Goal: Task Accomplishment & Management: Complete application form

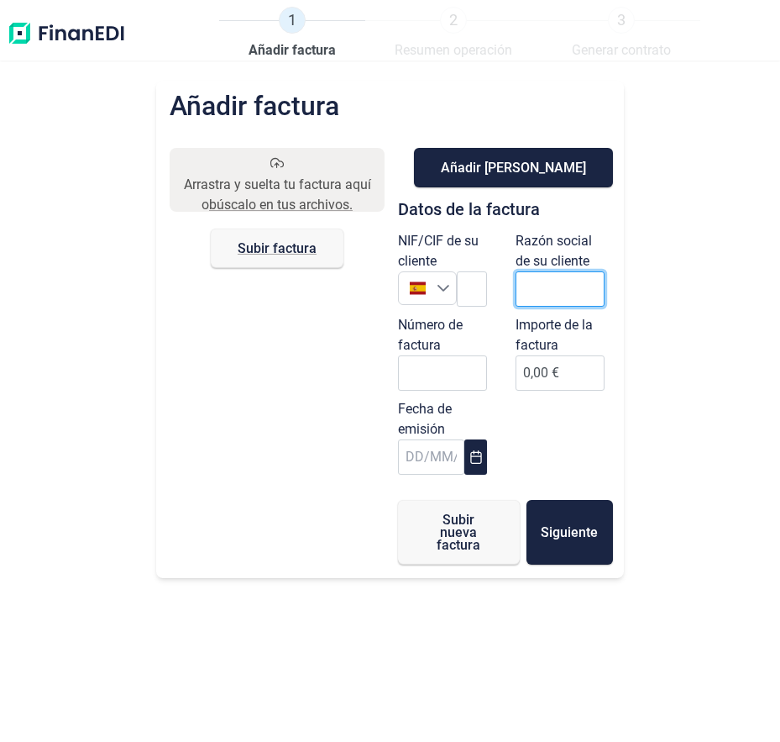
click at [550, 281] on input "text" at bounding box center [560, 288] width 89 height 35
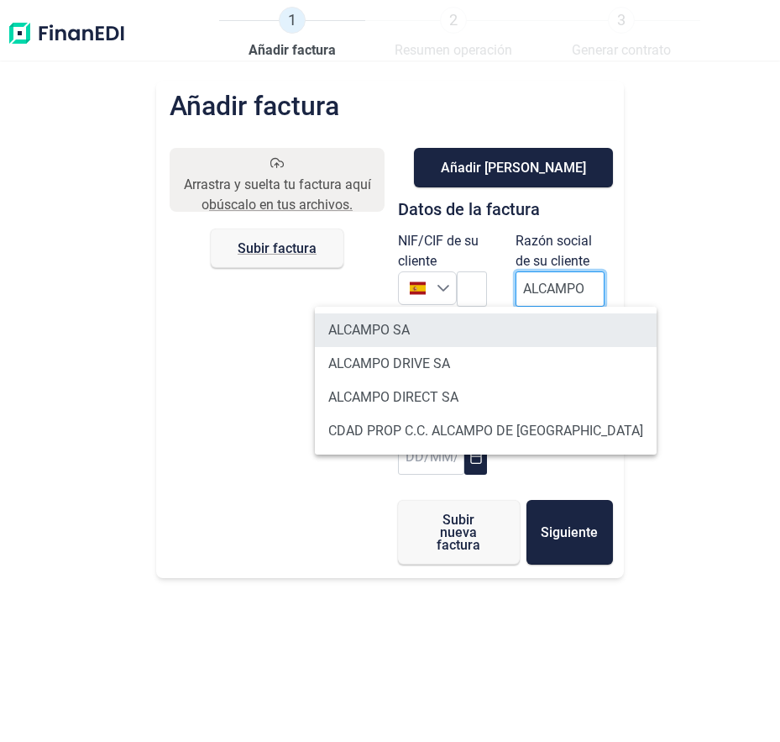
type input "ALCAMPO"
click at [514, 319] on li "ALCAMPO SA" at bounding box center [486, 330] width 342 height 34
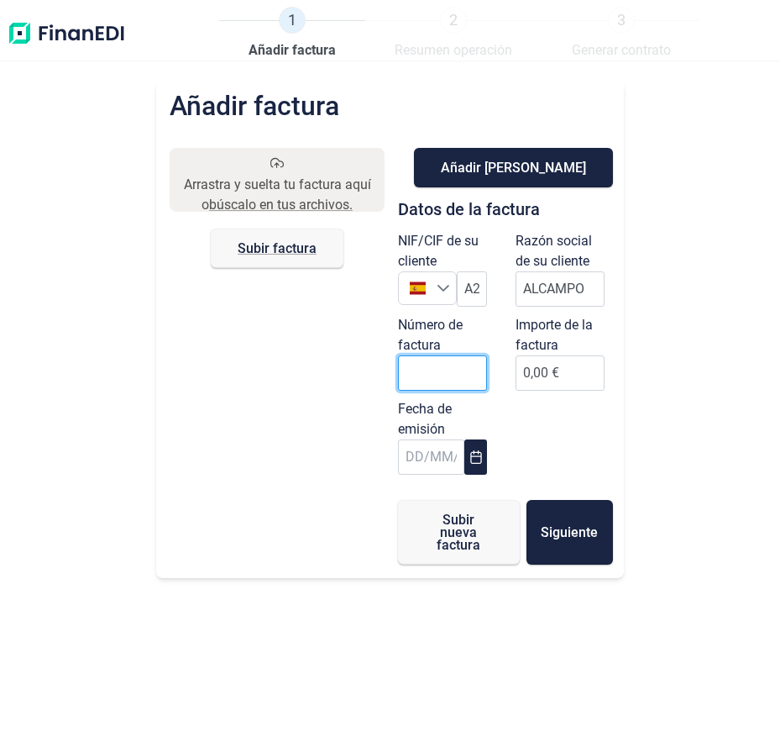
click at [444, 376] on input "Número de factura" at bounding box center [442, 372] width 89 height 35
type input "000643"
click at [569, 380] on input "0,00 €" at bounding box center [560, 372] width 89 height 35
click at [556, 370] on input "0,00 €" at bounding box center [560, 372] width 89 height 35
type input "17457"
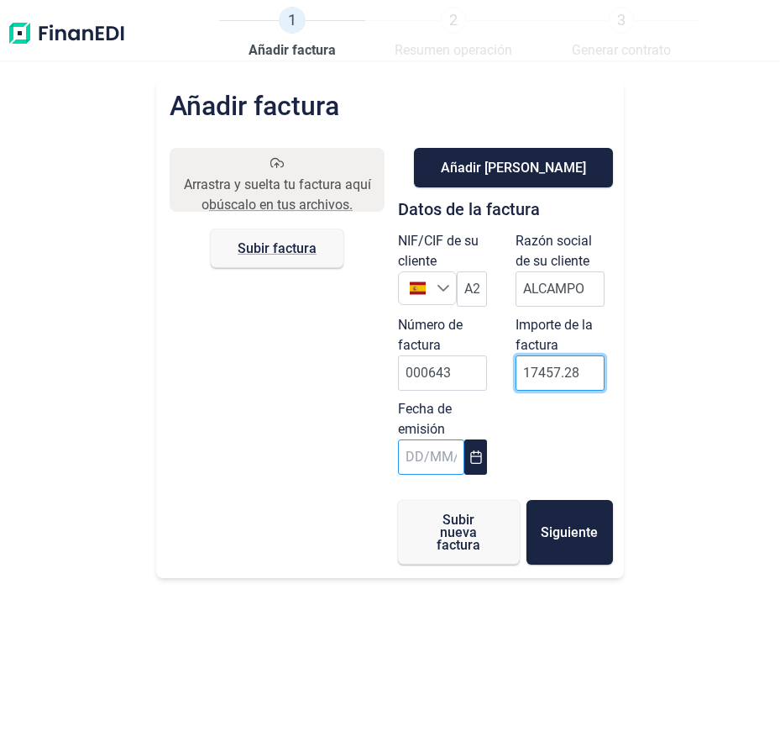
type input "17457.28"
click at [429, 460] on input "text" at bounding box center [431, 456] width 67 height 35
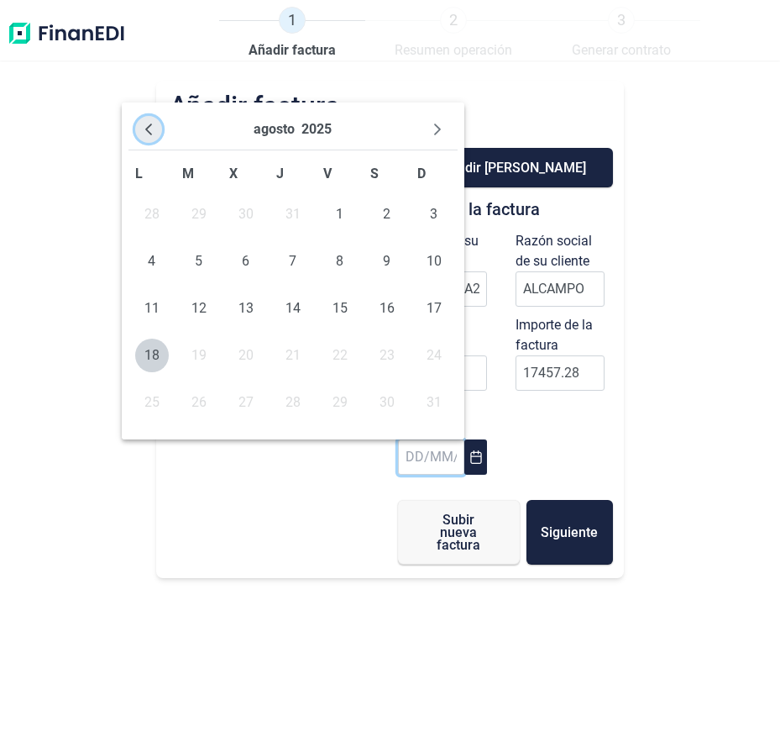
click at [155, 129] on icon "Previous Month" at bounding box center [148, 129] width 13 height 13
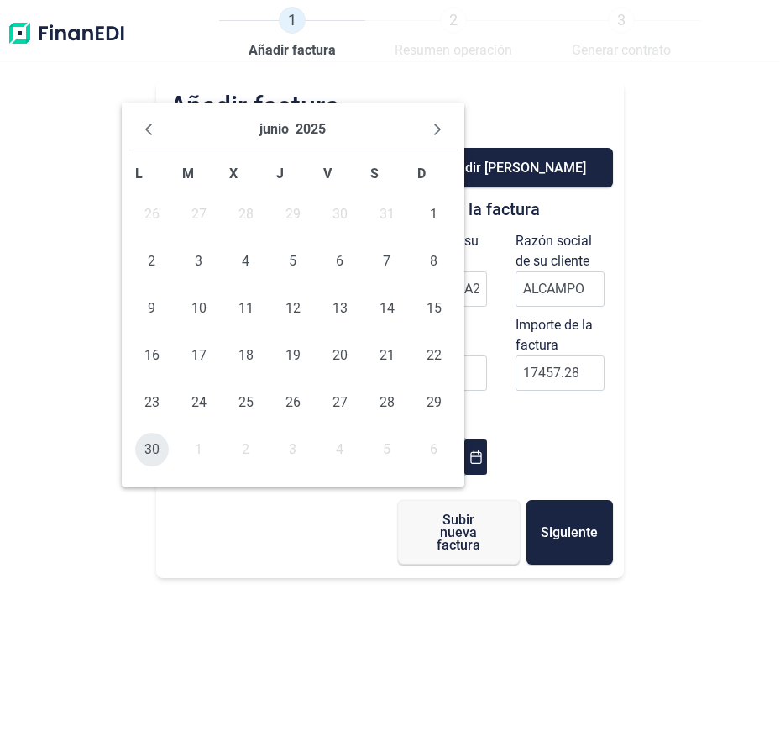
click at [150, 449] on span "30" at bounding box center [152, 450] width 34 height 34
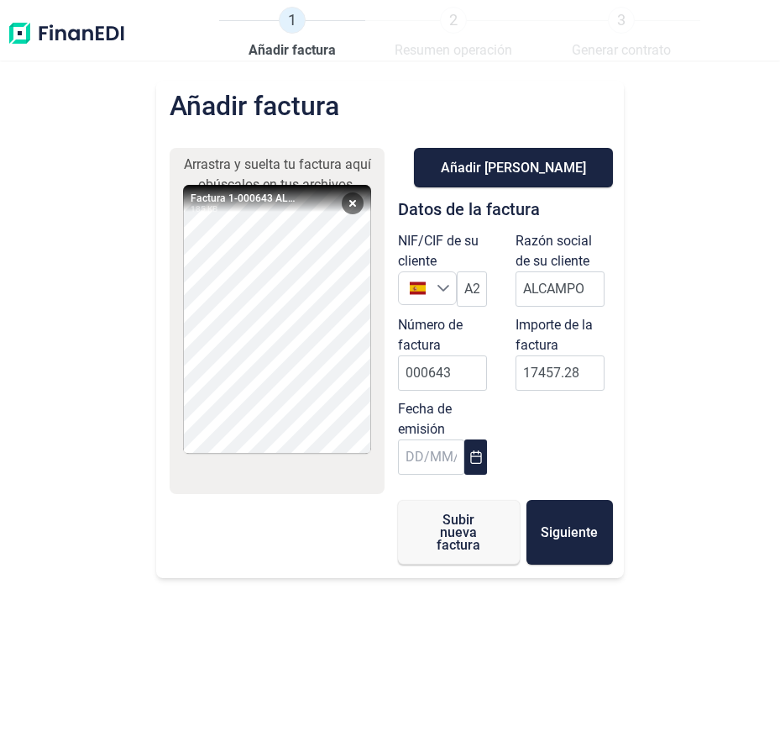
click at [43, 507] on div "Añadir factura Arrastra y suelta tu factura aquí o búscalos en tus archivos. Fa…" at bounding box center [390, 411] width 780 height 661
click at [550, 541] on button "Siguiente" at bounding box center [570, 532] width 87 height 65
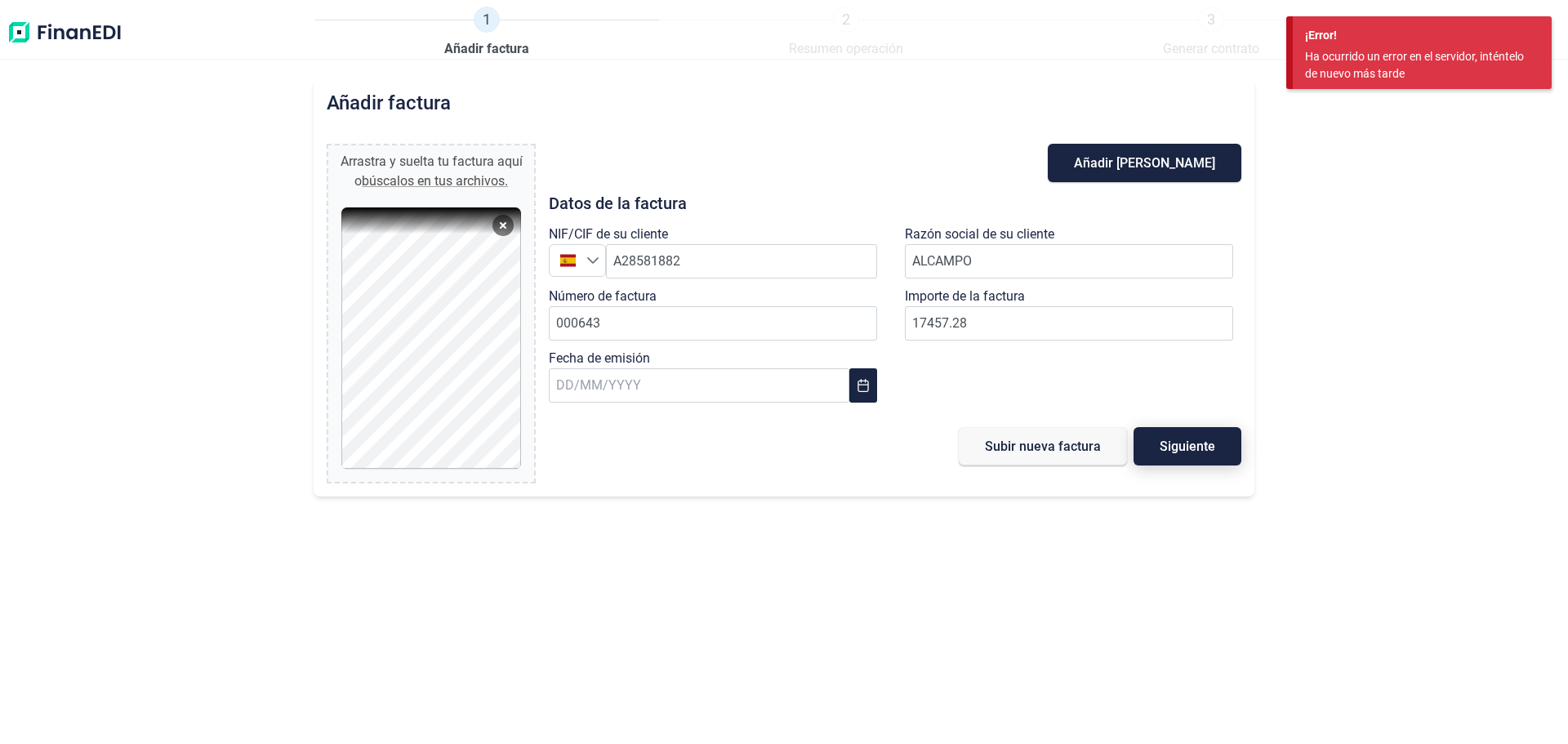
click at [1172, 441] on span "Siguiente" at bounding box center [1187, 446] width 55 height 13
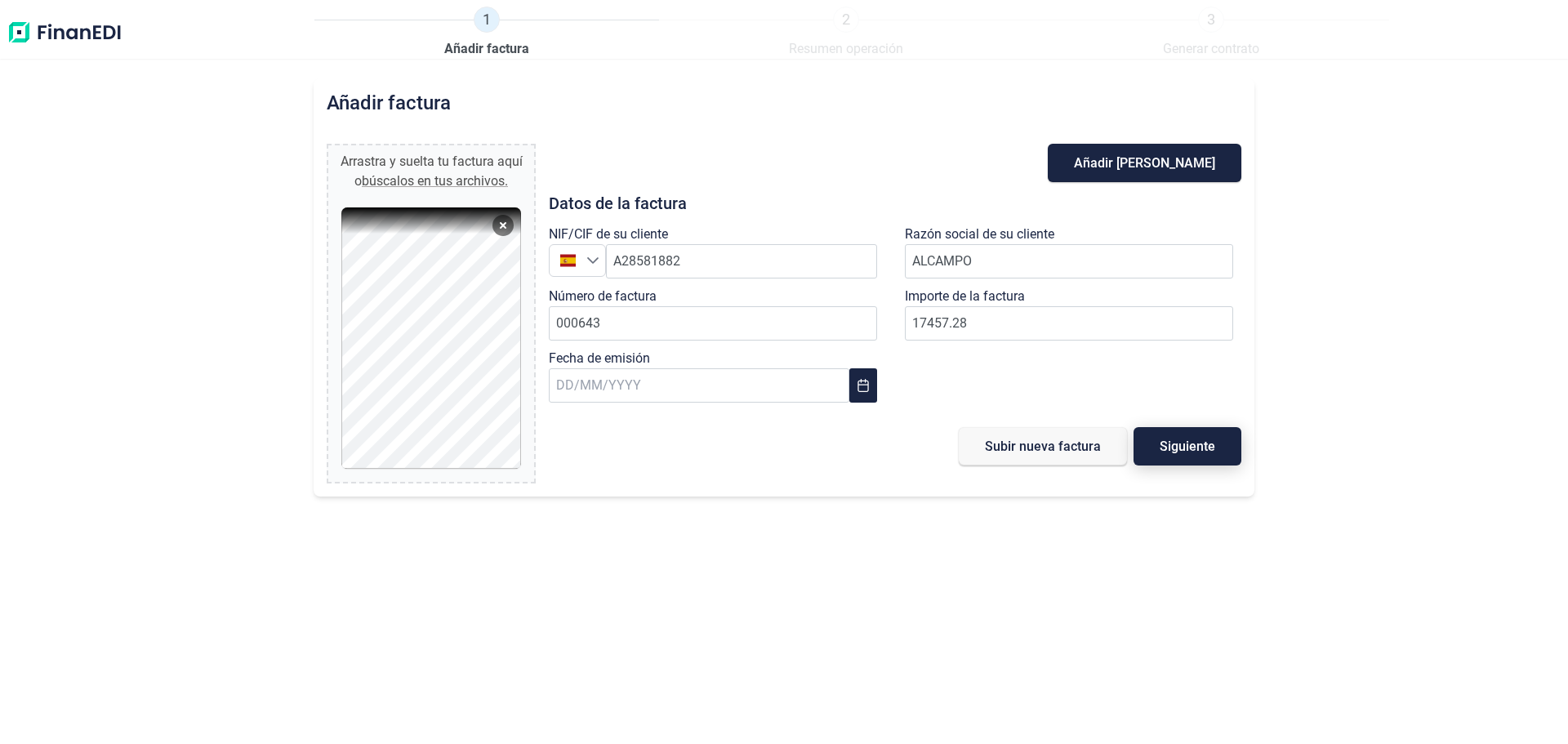
click at [1232, 453] on button "Siguiente" at bounding box center [1187, 445] width 108 height 38
click at [43, 33] on img at bounding box center [64, 33] width 116 height 53
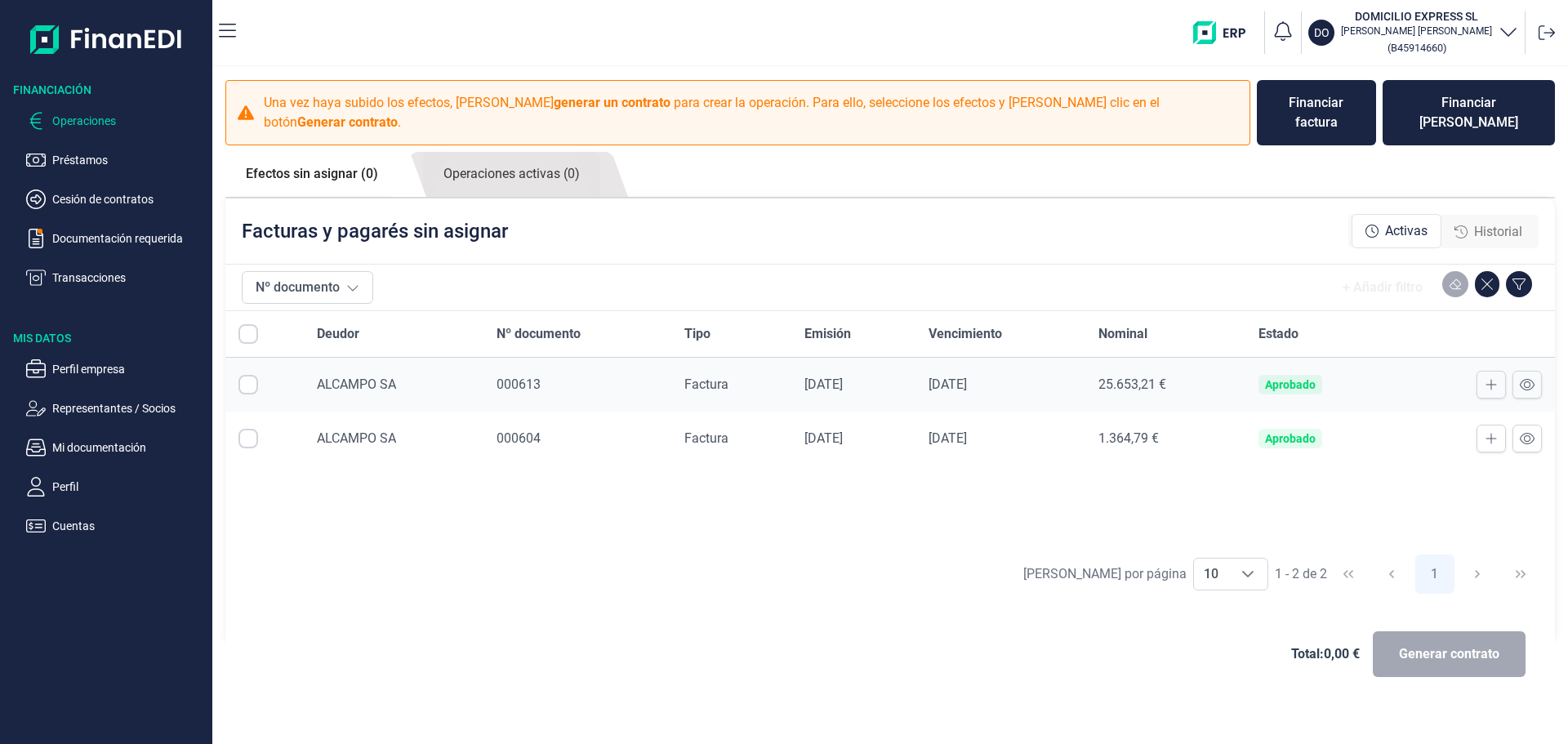
checkbox input "true"
click at [1551, 32] on icon at bounding box center [1547, 32] width 17 height 17
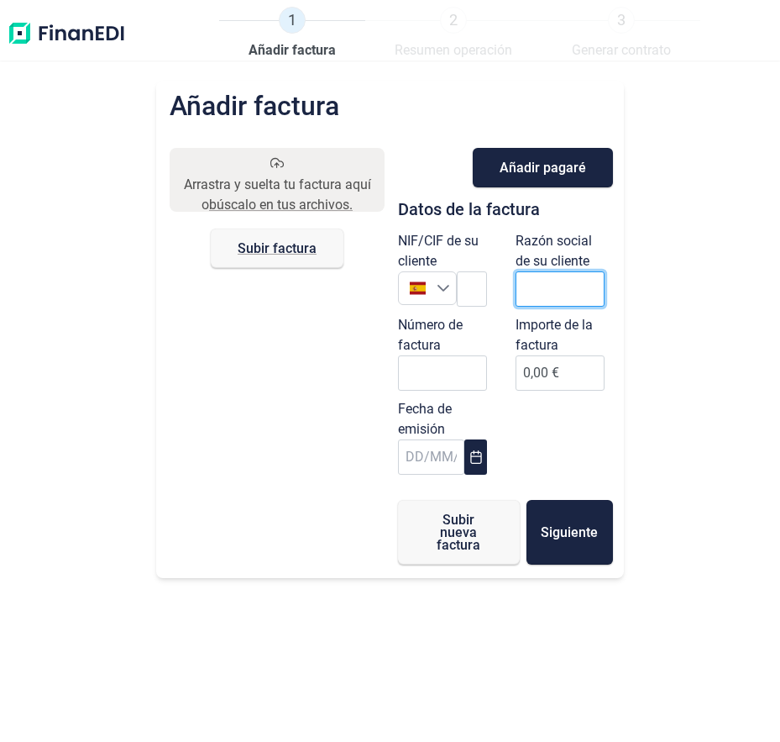
click at [536, 296] on input "text" at bounding box center [560, 288] width 89 height 35
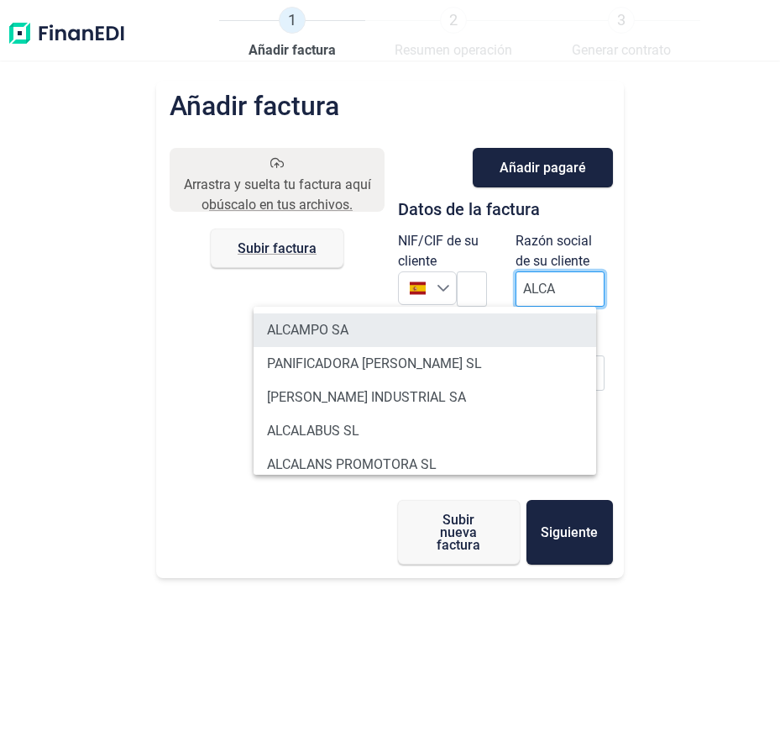
type input "ALCA"
click at [498, 330] on li "ALCAMPO SA" at bounding box center [425, 330] width 343 height 34
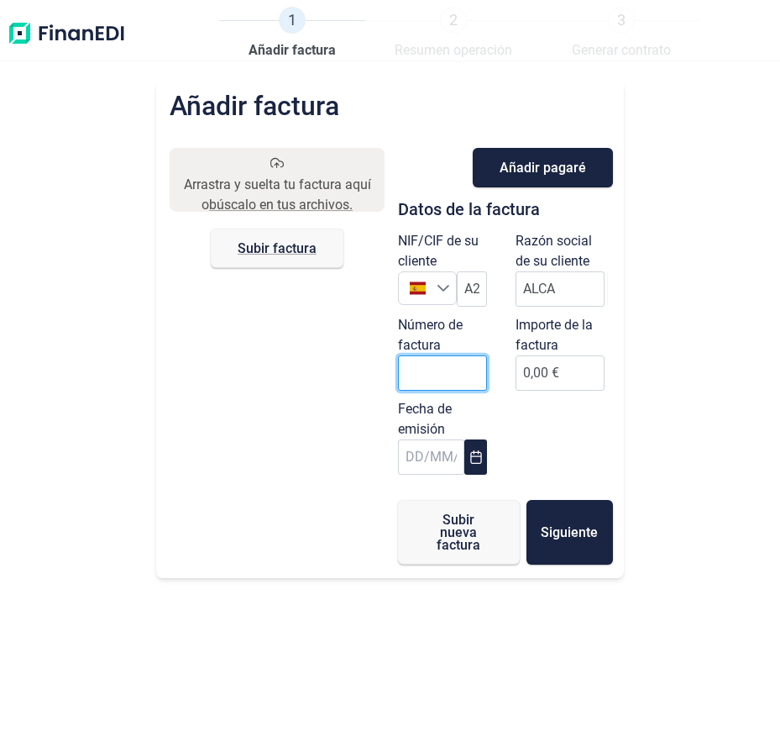
click at [460, 375] on input "Número de factura" at bounding box center [442, 372] width 89 height 35
type input "000643"
click at [594, 375] on input "17" at bounding box center [560, 372] width 89 height 35
type input "17457"
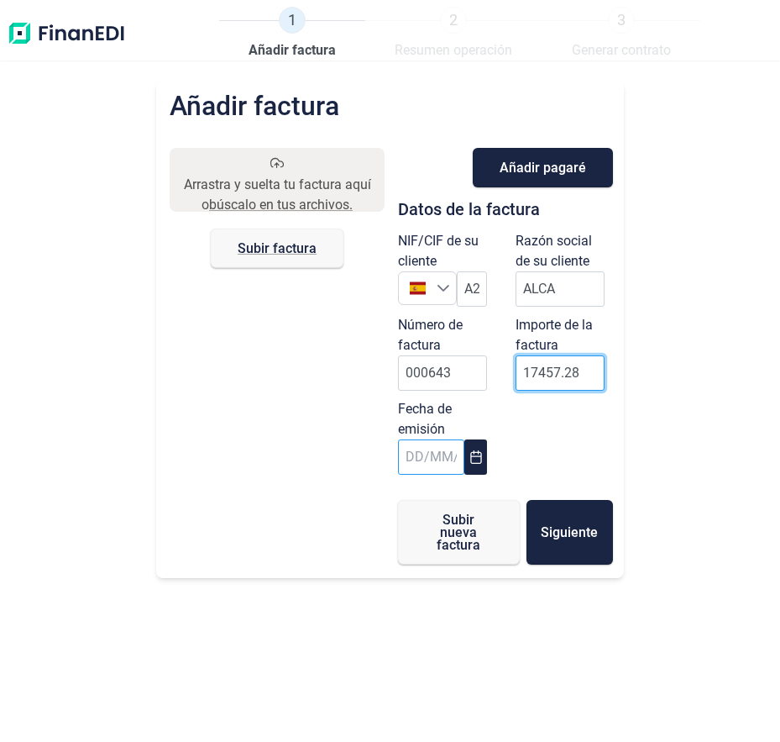
type input "17457.28"
click at [429, 455] on input "text" at bounding box center [431, 456] width 67 height 35
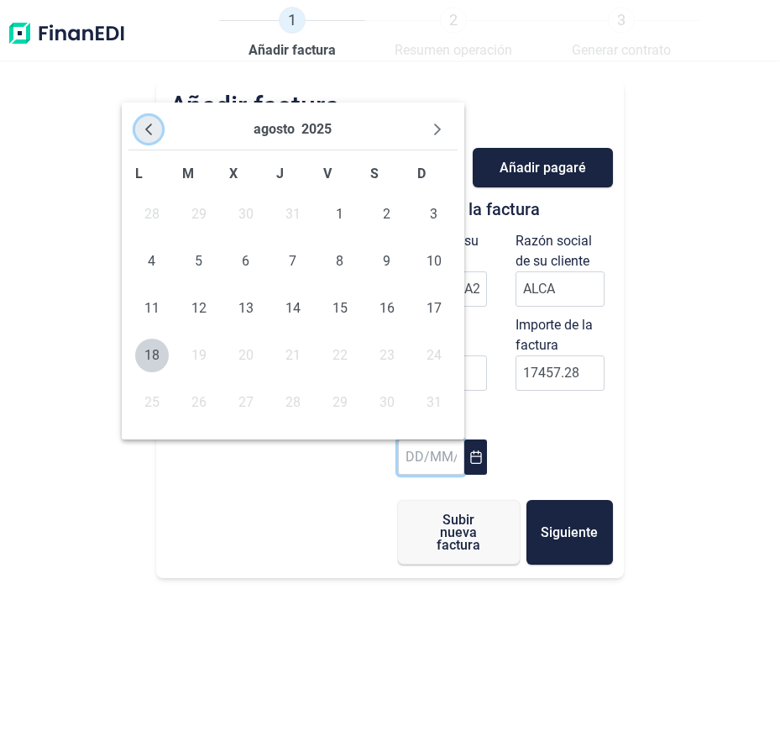
click at [155, 129] on icon "Previous Month" at bounding box center [148, 129] width 13 height 13
click at [159, 134] on button "Previous Month" at bounding box center [148, 129] width 27 height 27
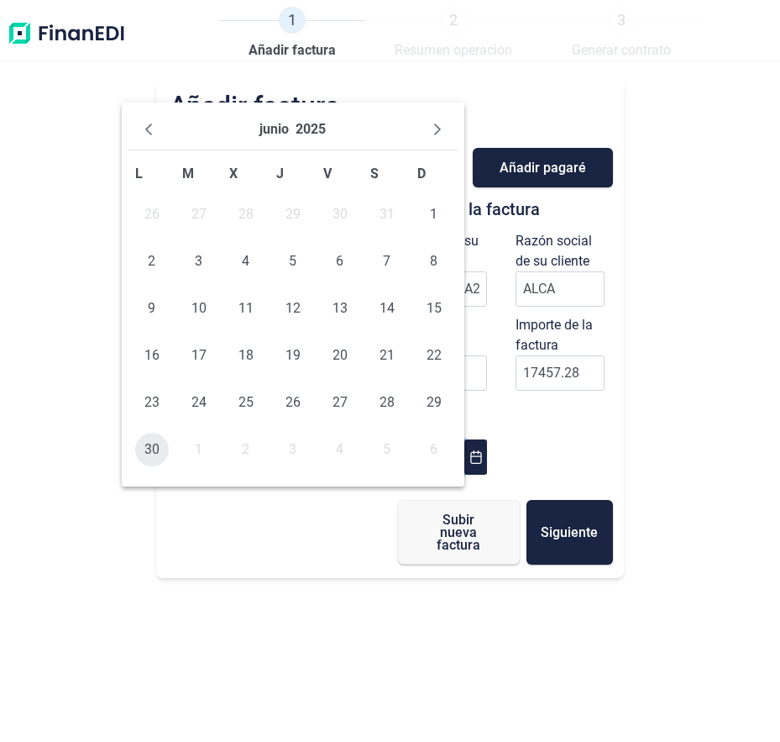
click at [152, 449] on span "30" at bounding box center [152, 450] width 34 height 34
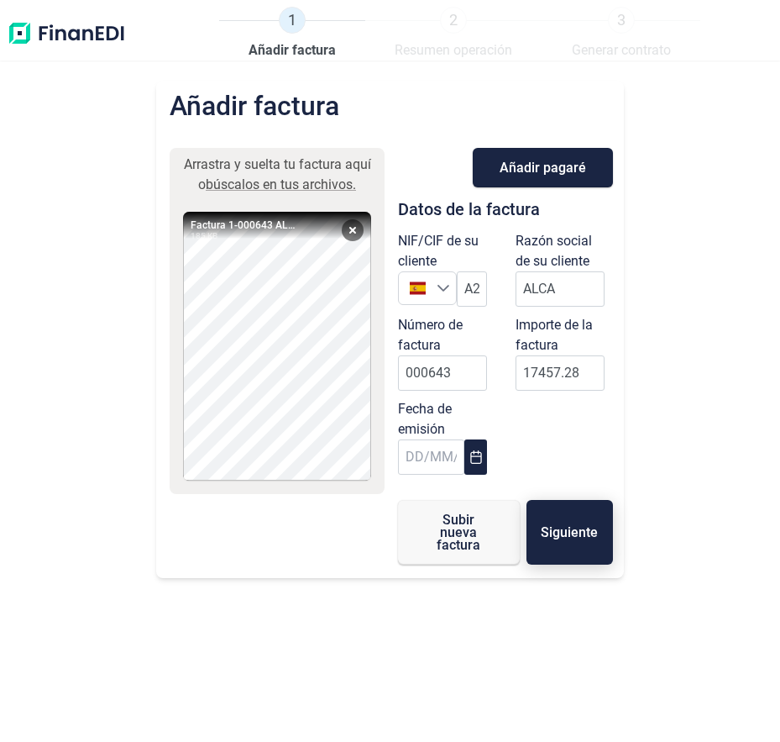
click at [560, 537] on span "Siguiente" at bounding box center [569, 532] width 57 height 13
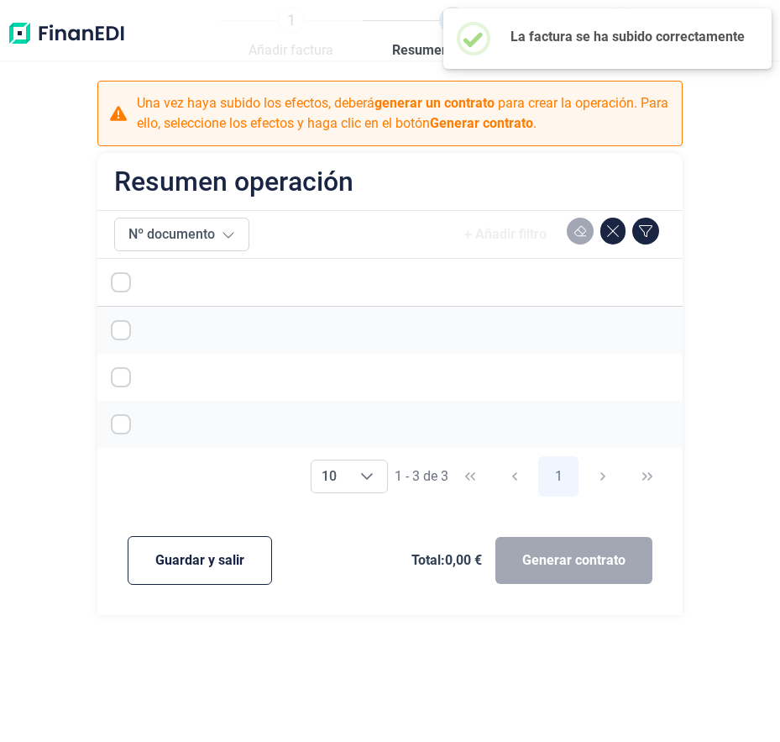
checkbox input "true"
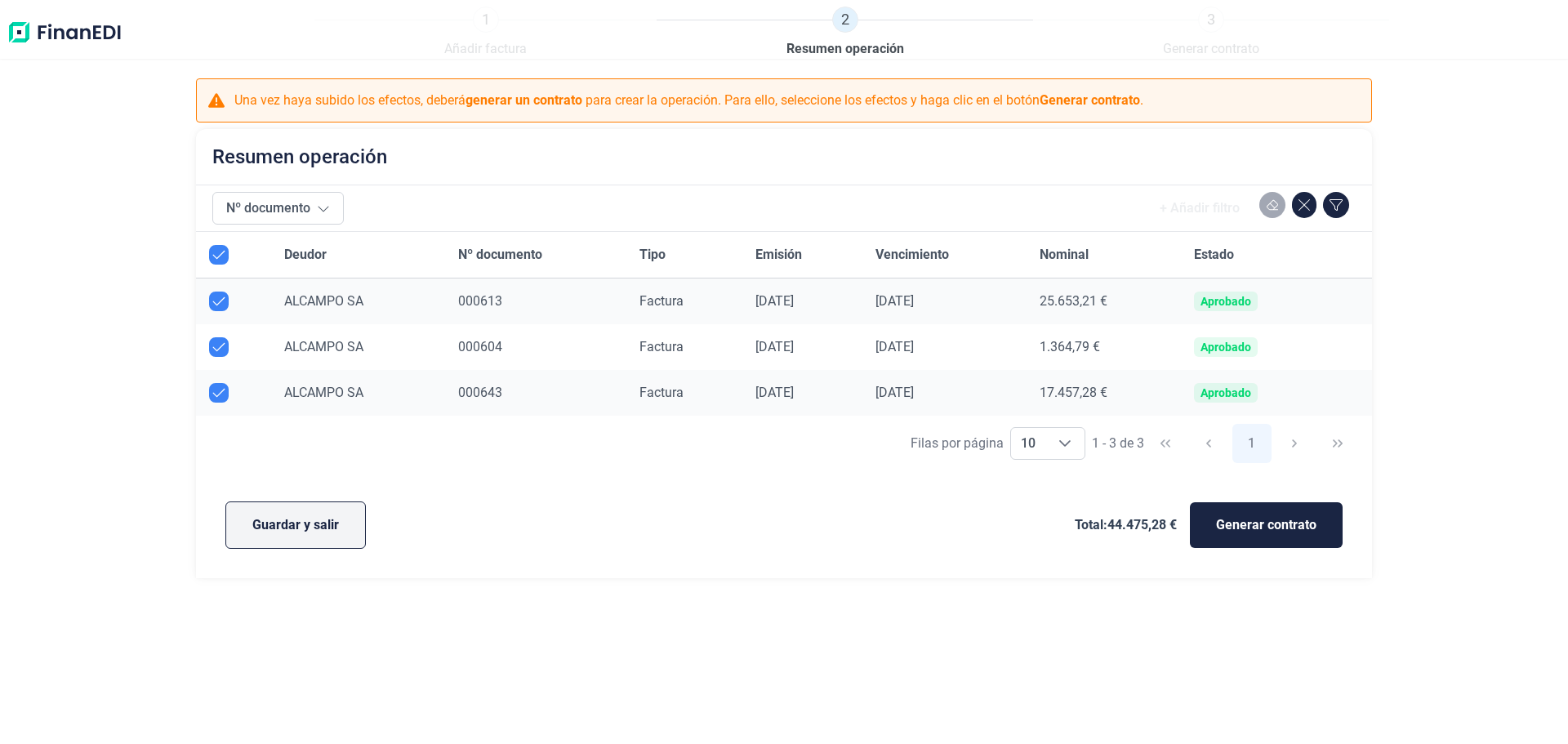
click at [264, 535] on button "Guardar y salir" at bounding box center [296, 525] width 140 height 48
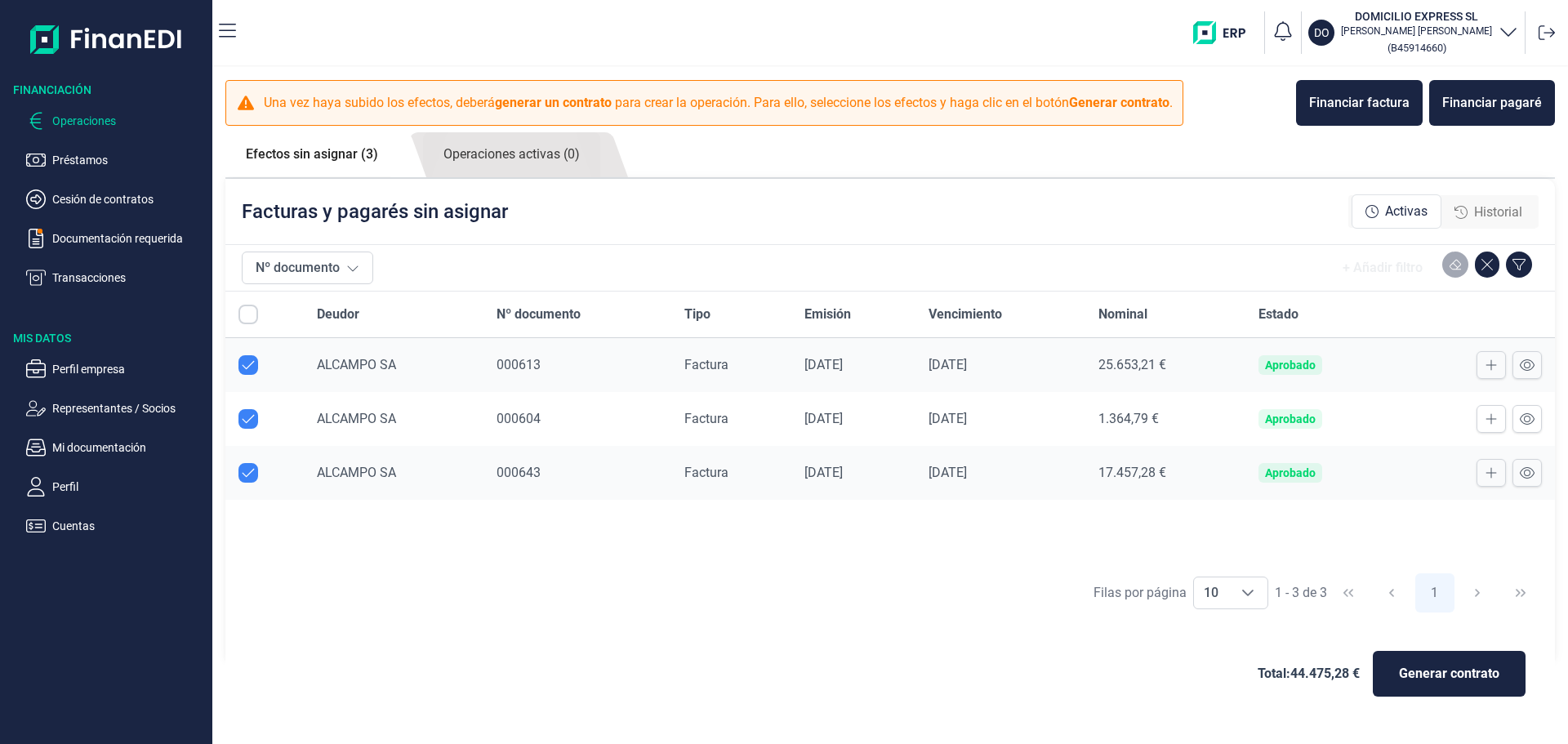
checkbox input "true"
click at [758, 90] on button "Financiar factura" at bounding box center [1359, 102] width 126 height 46
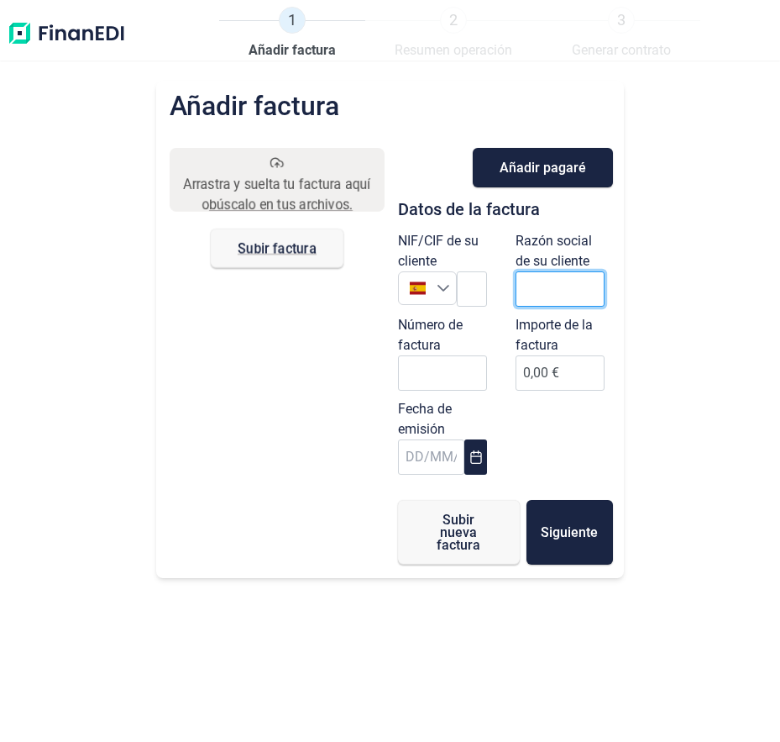
click at [552, 292] on input "text" at bounding box center [560, 288] width 89 height 35
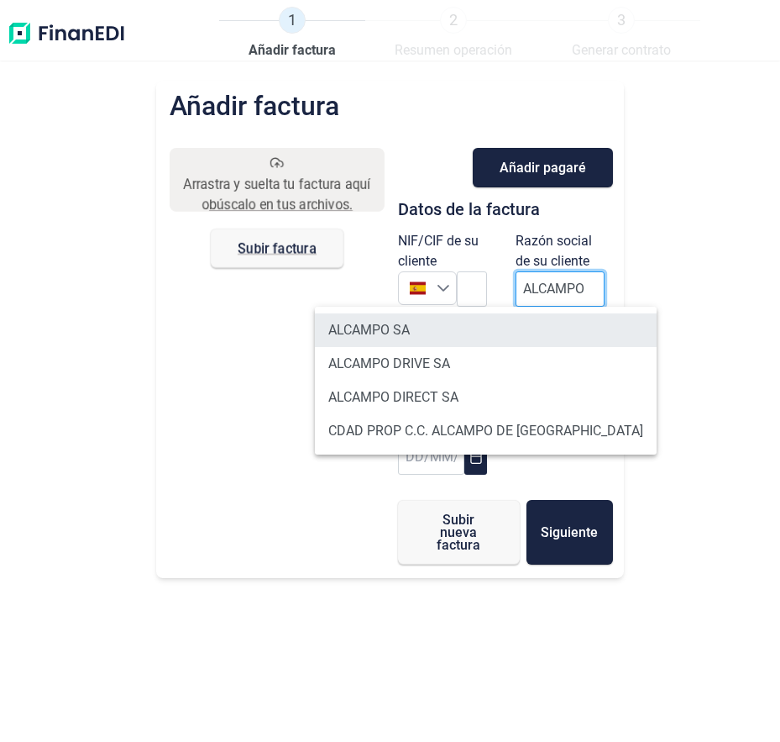
type input "ALCAMPO"
click at [437, 343] on li "ALCAMPO SA" at bounding box center [486, 330] width 342 height 34
type input "A28581882"
type input "ALCAMPO SA"
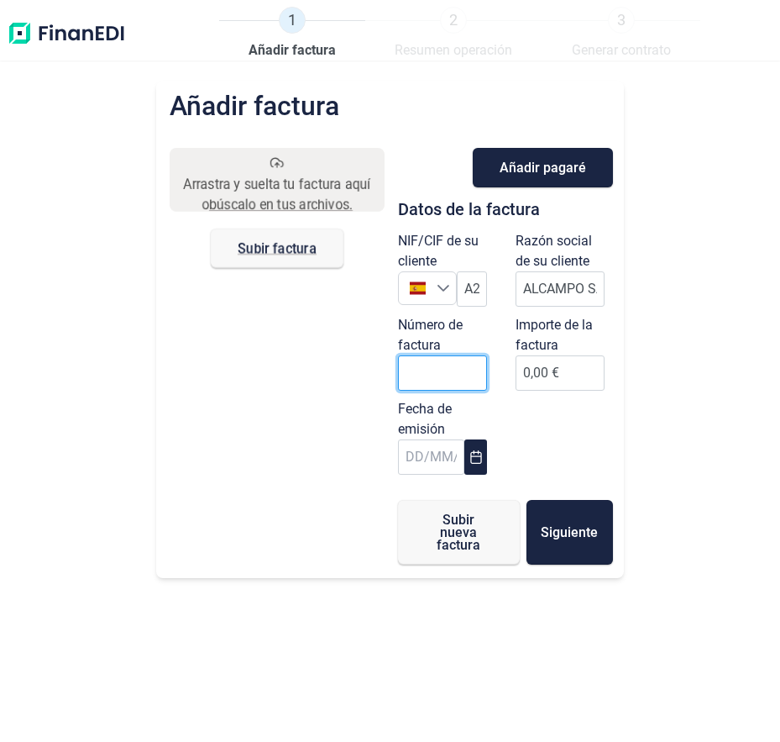
click at [449, 370] on input "Número de factura" at bounding box center [442, 372] width 89 height 35
type input "000644"
type input "6261"
type input "6.261,69 €"
click at [438, 451] on input "text" at bounding box center [431, 456] width 67 height 35
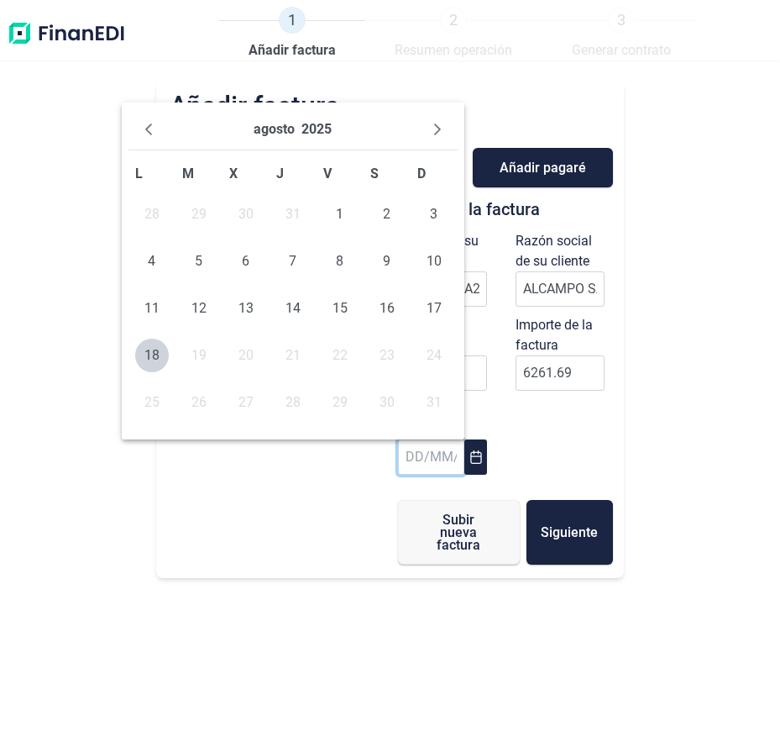
click at [167, 134] on div "agosto 2025" at bounding box center [293, 129] width 329 height 41
click at [153, 131] on icon "Previous Month" at bounding box center [148, 129] width 13 height 13
click at [158, 127] on button "Previous Month" at bounding box center [148, 129] width 27 height 27
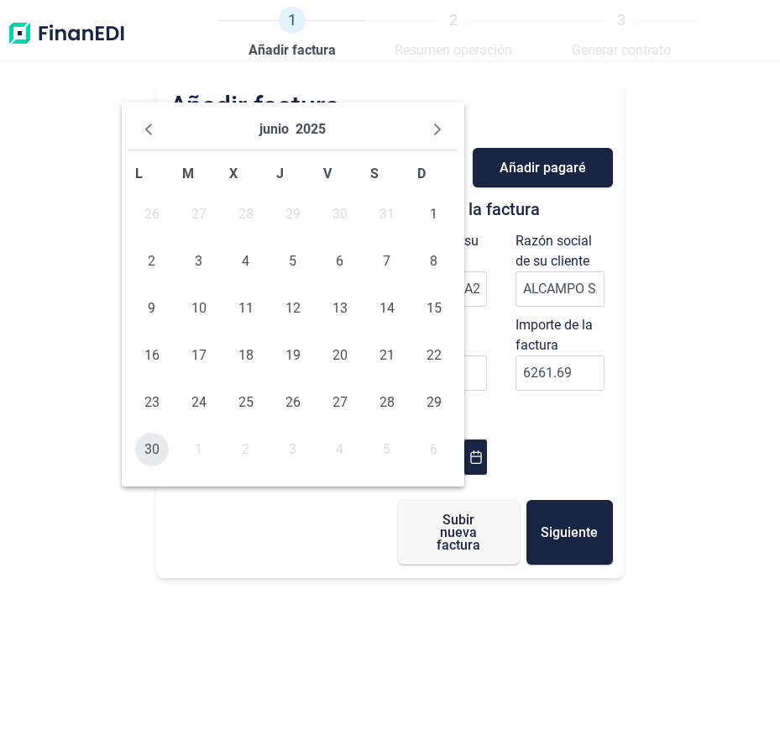
click at [144, 442] on span "30" at bounding box center [152, 450] width 34 height 34
type input "[DATE]"
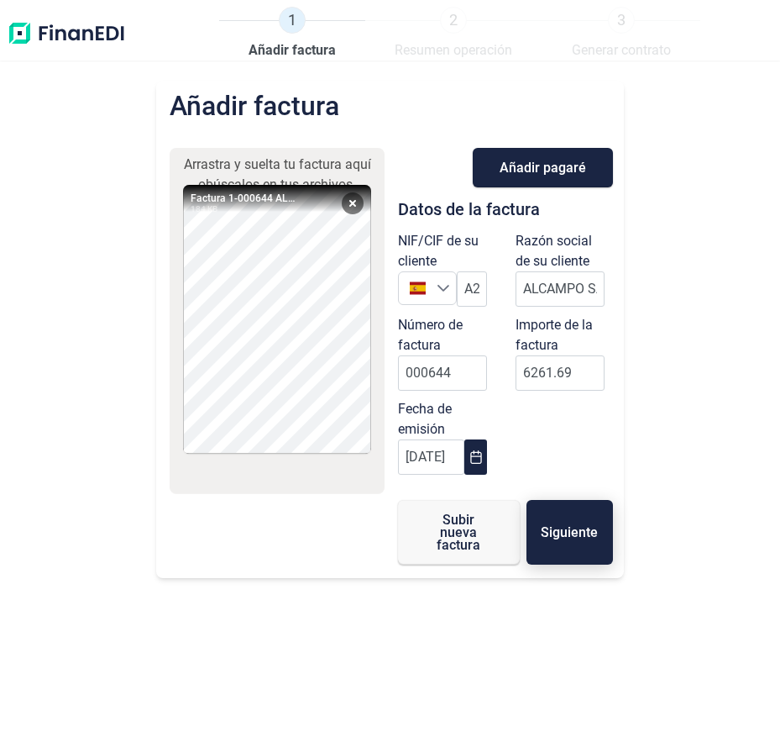
click at [591, 518] on button "Siguiente" at bounding box center [570, 532] width 87 height 65
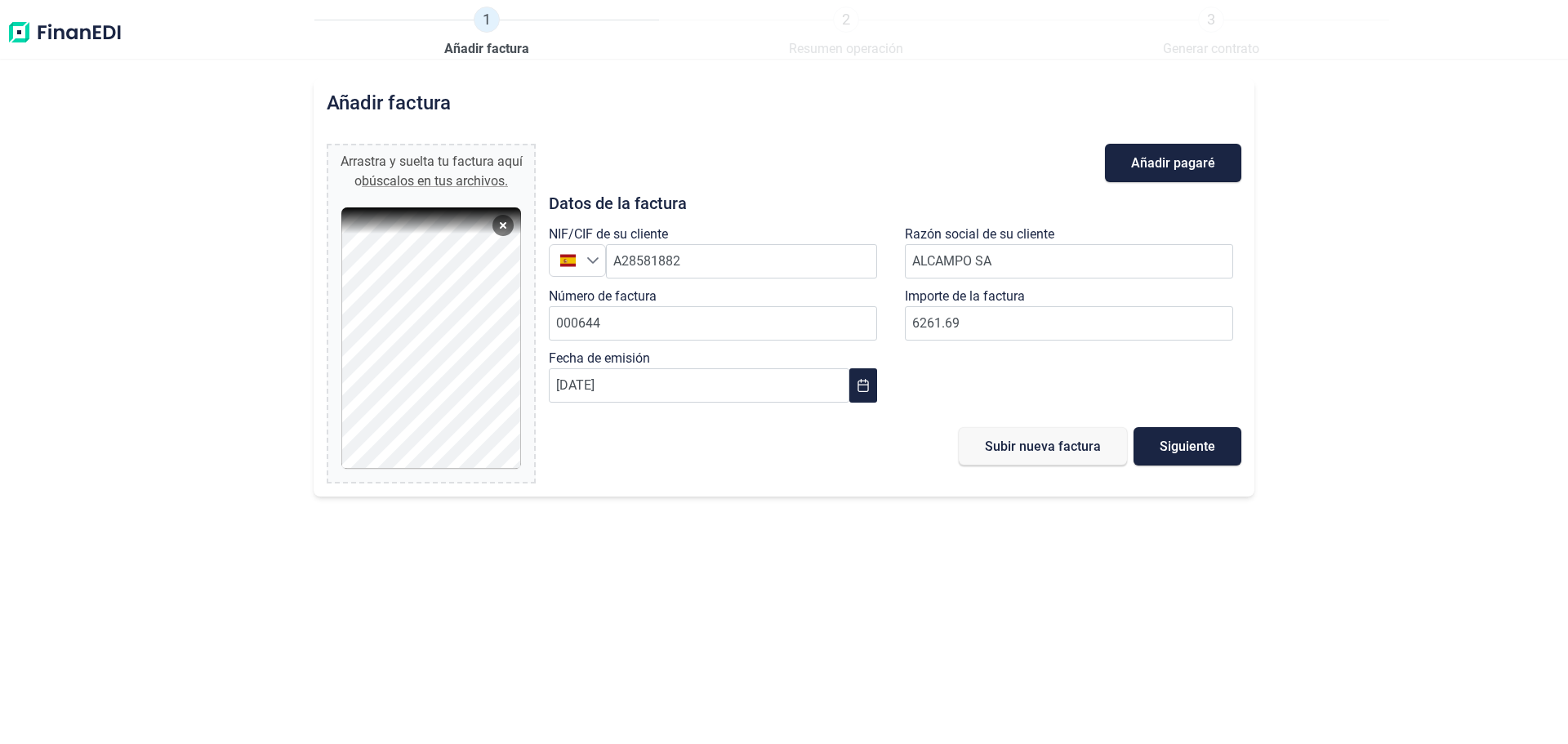
click at [758, 569] on div "Añadir factura Arrastra y suelta tu factura aquí o búscalos en tus archivos. Fa…" at bounding box center [784, 411] width 1568 height 666
click at [758, 455] on button "Siguiente" at bounding box center [1187, 445] width 108 height 38
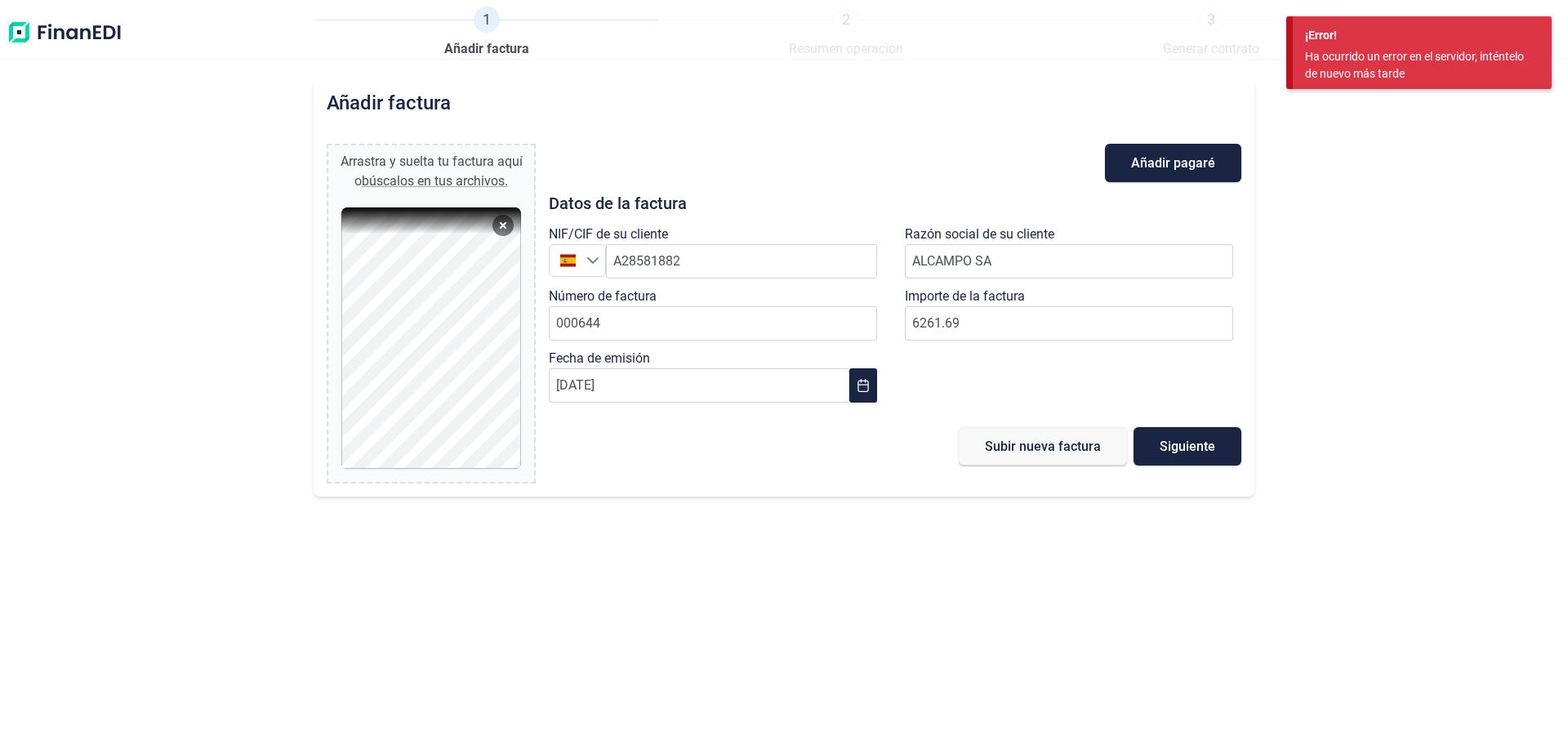
click at [758, 195] on div "Añadir factura Arrastra y suelta tu factura aquí o búscalos en tus archivos. Fa…" at bounding box center [784, 411] width 1568 height 666
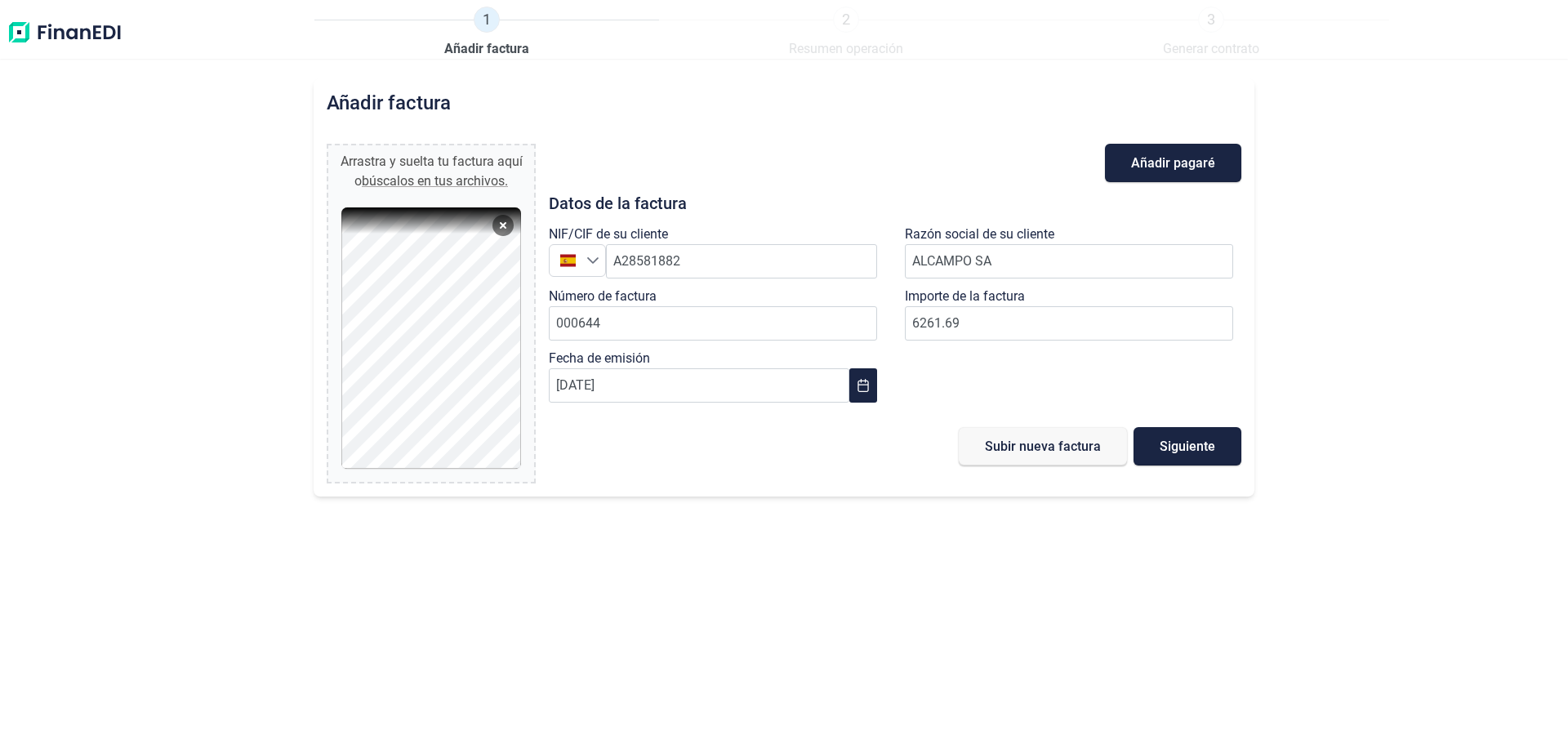
click at [758, 286] on div "Añadir factura Arrastra y suelta tu factura aquí o búscalos en tus archivos. Fa…" at bounding box center [784, 411] width 1568 height 666
click at [475, 27] on span "1" at bounding box center [486, 19] width 26 height 26
click at [488, 28] on span "1" at bounding box center [486, 19] width 26 height 26
click at [594, 687] on div "Añadir factura Arrastra y suelta tu factura aquí o búscalos en tus archivos. Fa…" at bounding box center [784, 411] width 1568 height 666
click at [758, 442] on span "Subir nueva factura" at bounding box center [1042, 446] width 116 height 13
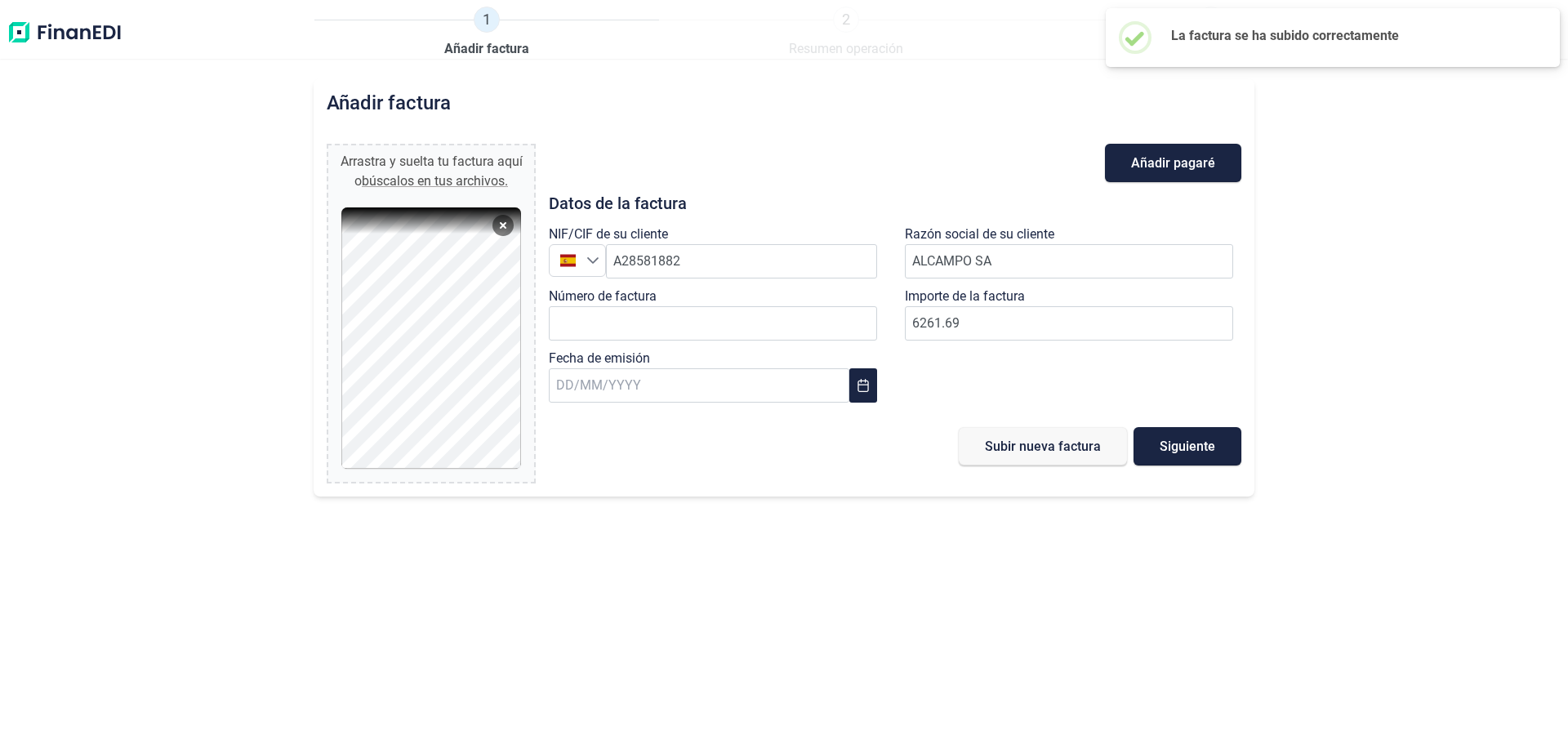
type input "0,00 €"
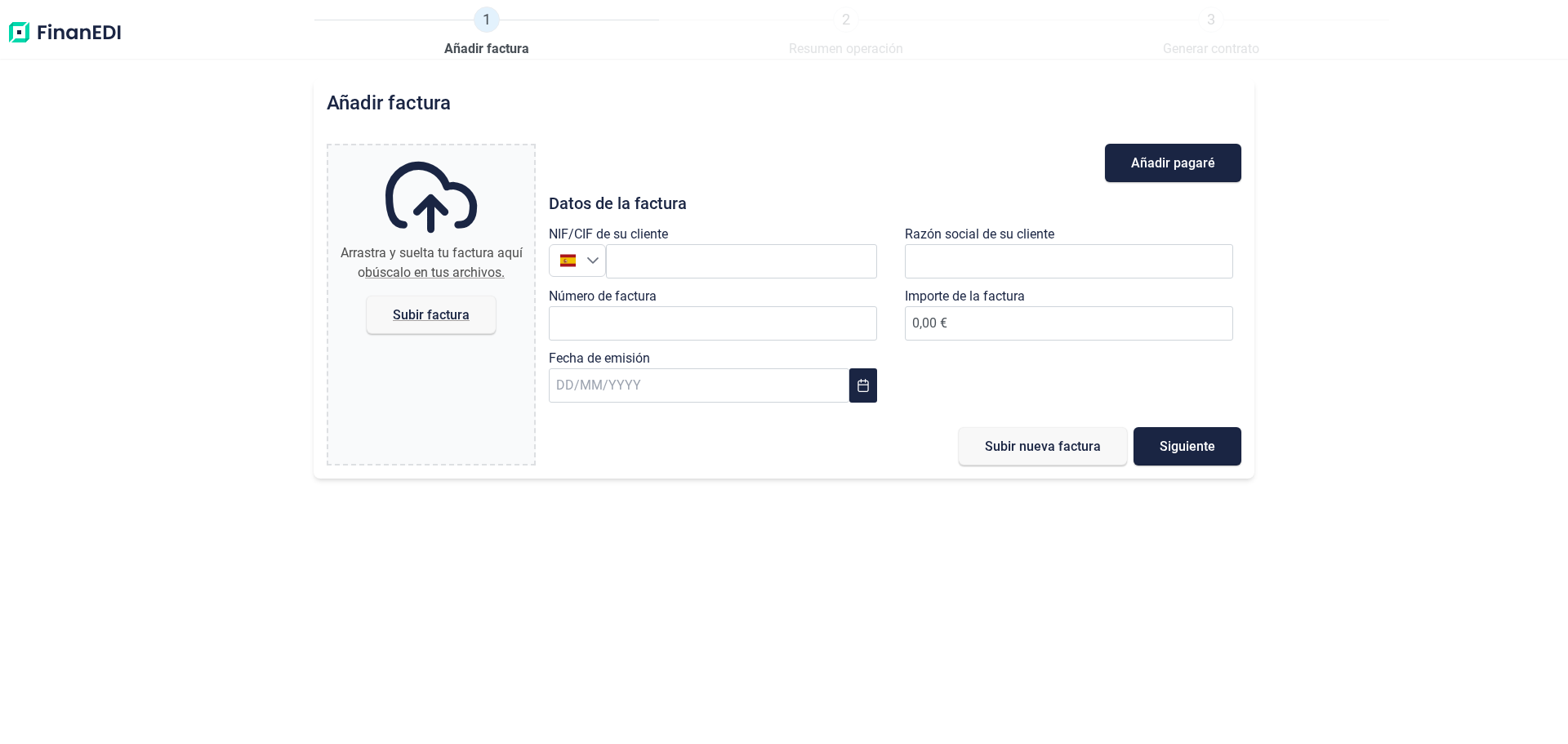
click at [527, 646] on div "Añadir factura Arrastra y suelta tu factura aquí o búscalo en tus archivos. Sub…" at bounding box center [784, 411] width 1568 height 666
click at [43, 24] on img at bounding box center [64, 33] width 116 height 53
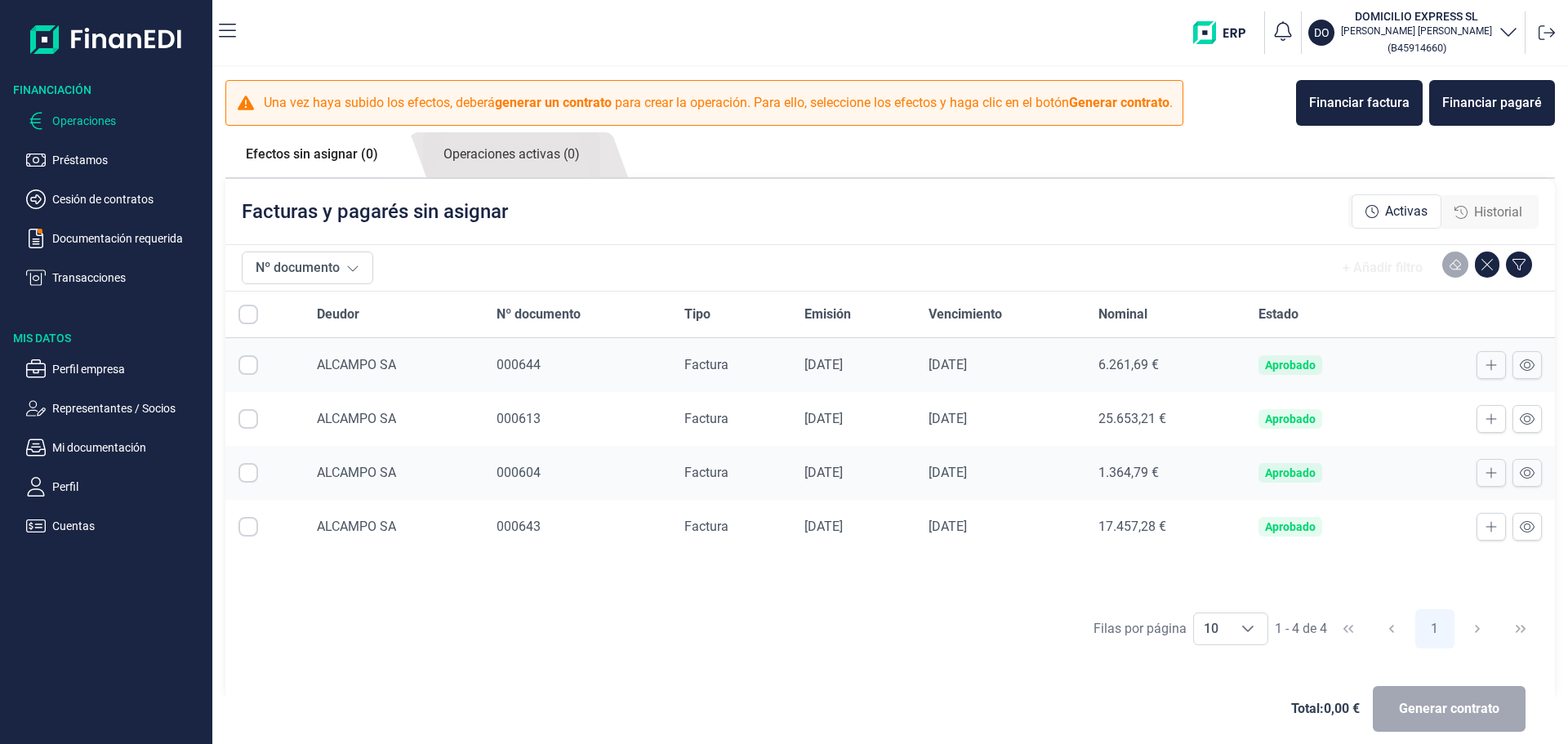
checkbox input "true"
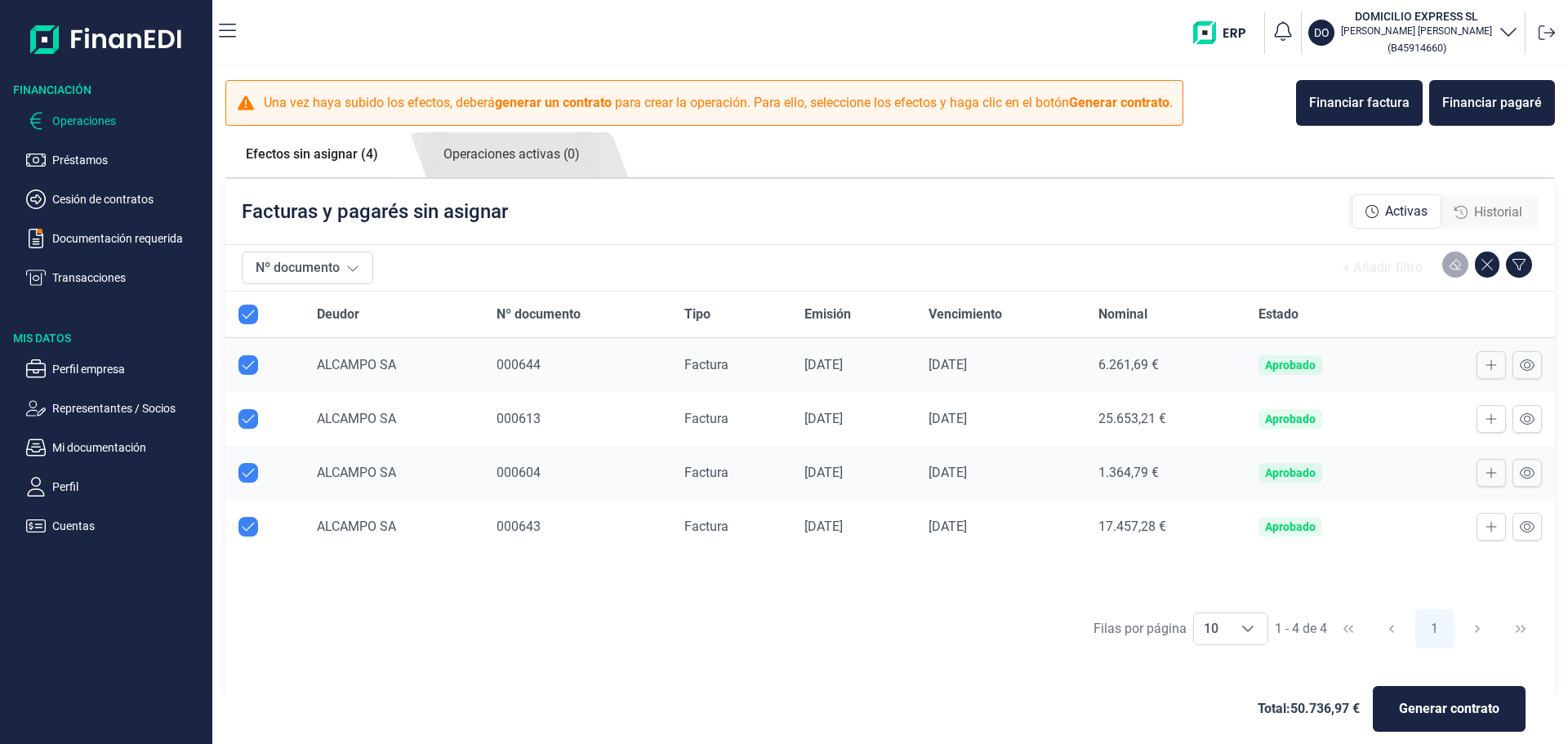
click at [321, 607] on div "Filas por página 10 10 10 1 - 4 de 4 1" at bounding box center [890, 628] width 1330 height 56
